Goal: Complete application form

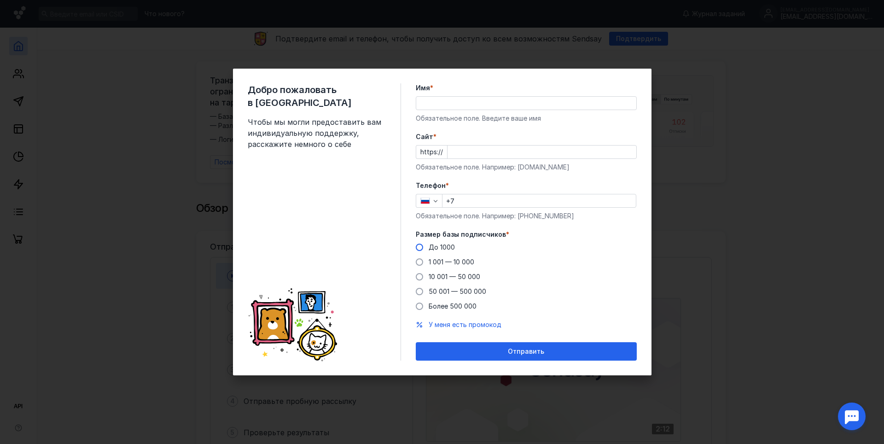
click at [445, 249] on span "До 1000" at bounding box center [441, 247] width 26 height 8
click at [0, 0] on input "До 1000" at bounding box center [0, 0] width 0 height 0
click at [423, 246] on label "До 1000" at bounding box center [435, 247] width 39 height 9
click at [0, 0] on input "До 1000" at bounding box center [0, 0] width 0 height 0
click at [448, 100] on input "Имя *" at bounding box center [526, 103] width 220 height 13
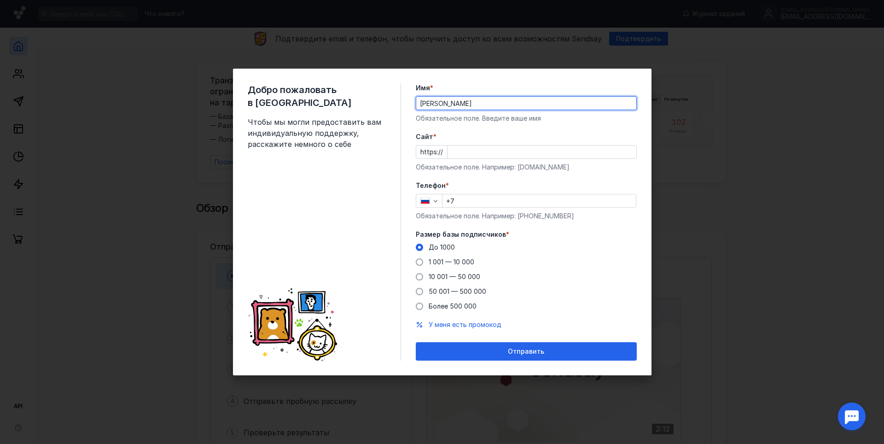
type input "[PERSON_NAME]"
click at [457, 150] on input "Cайт *" at bounding box center [541, 151] width 189 height 13
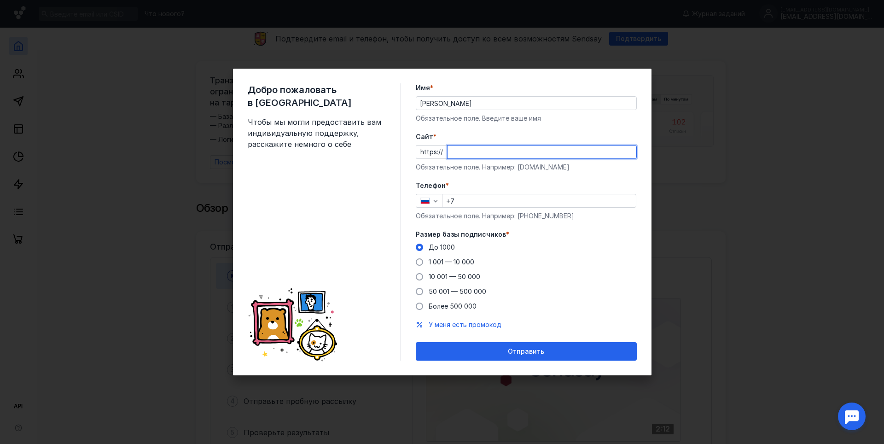
click at [188, 233] on div "Добро пожаловать в Sendsay Чтобы мы могли предоставить вам индивидуальную подде…" at bounding box center [442, 222] width 884 height 444
click at [512, 346] on form "Имя * [PERSON_NAME] Обязательное поле. Введите ваше имя [PERSON_NAME] * https:/…" at bounding box center [526, 221] width 221 height 277
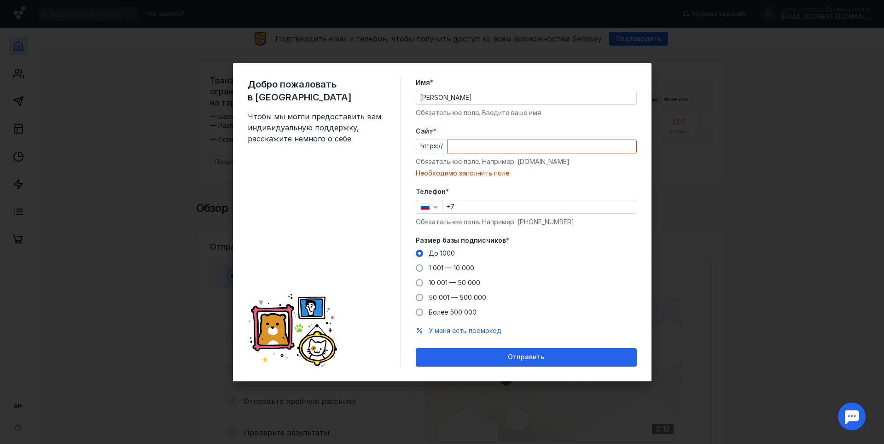
drag, startPoint x: 139, startPoint y: 82, endPoint x: 129, endPoint y: 75, distance: 11.9
click at [134, 78] on div "Добро пожаловать в Sendsay Чтобы мы могли предоставить вам индивидуальную подде…" at bounding box center [442, 222] width 884 height 444
